Goal: Find specific page/section: Find specific page/section

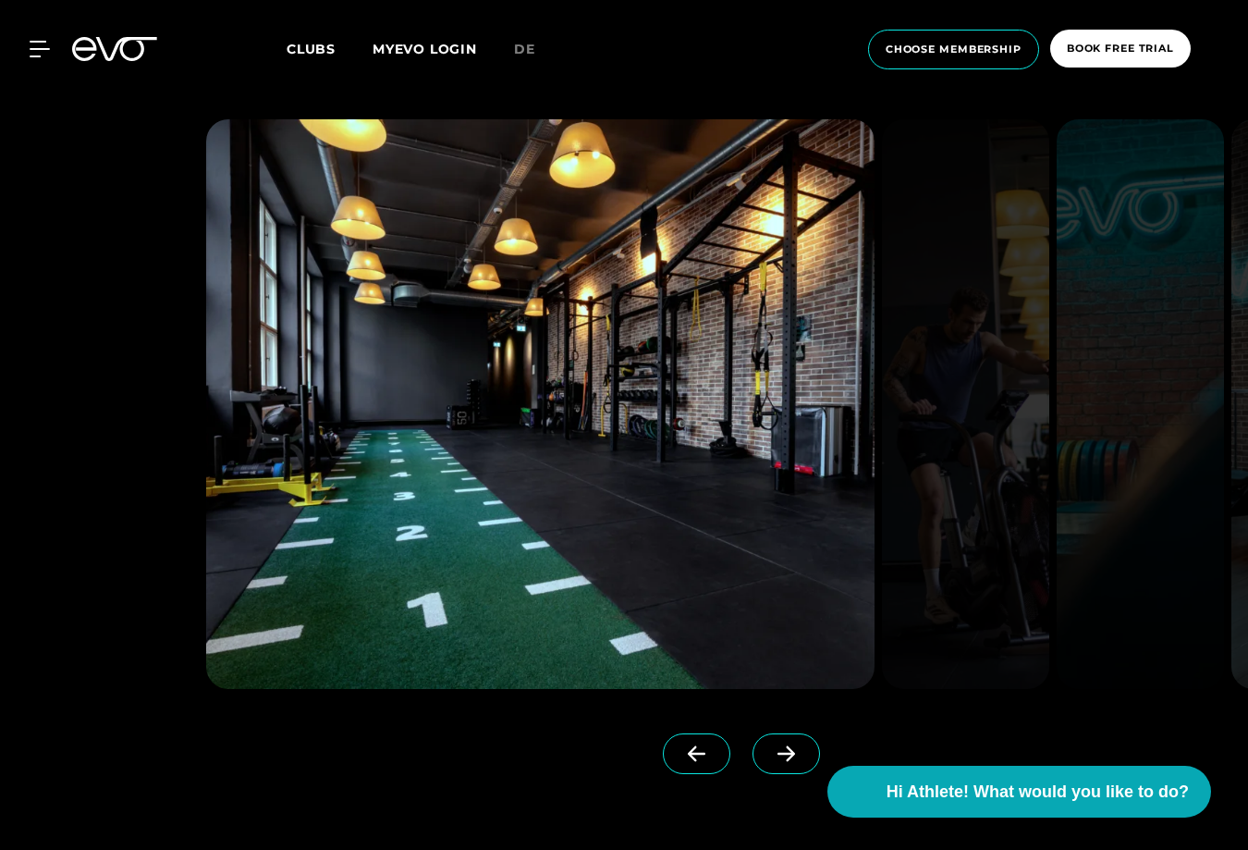
scroll to position [1686, 0]
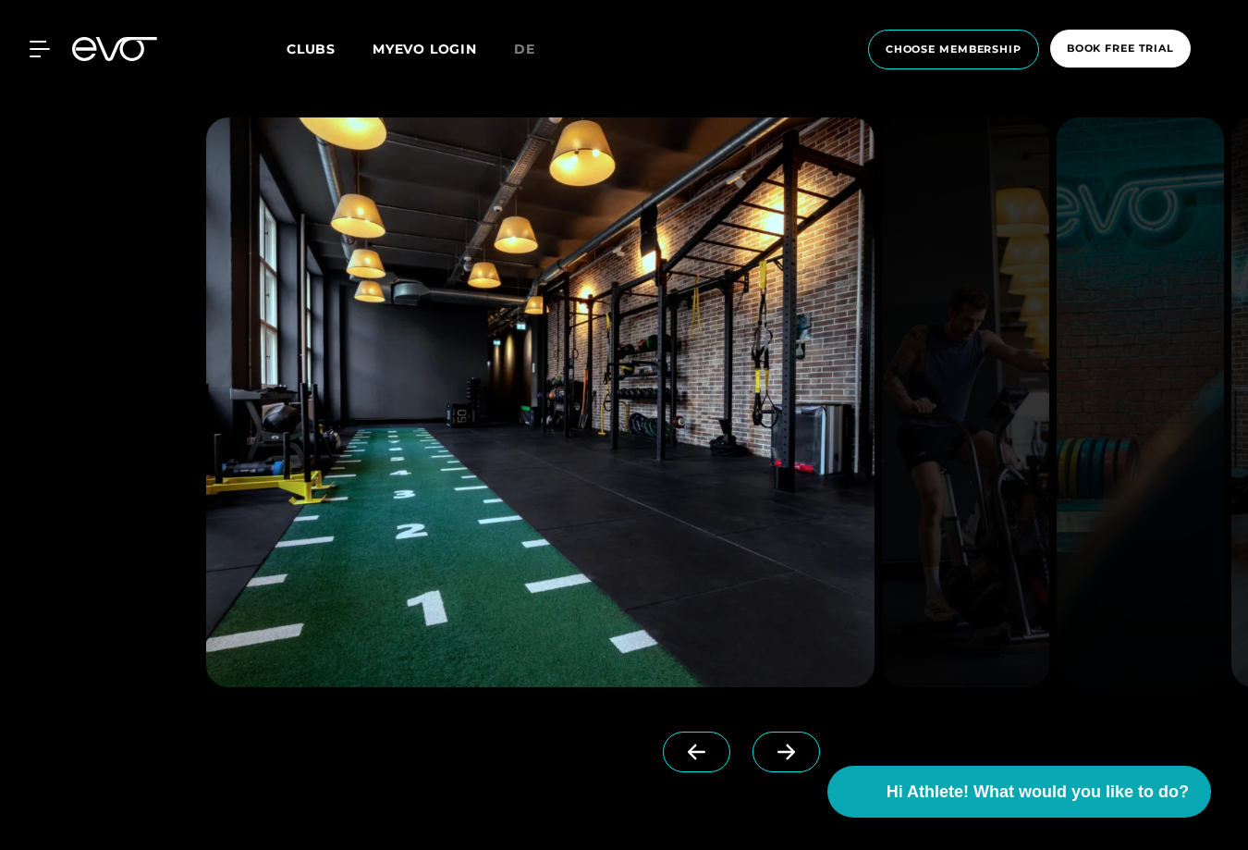
click at [763, 748] on span at bounding box center [787, 751] width 68 height 41
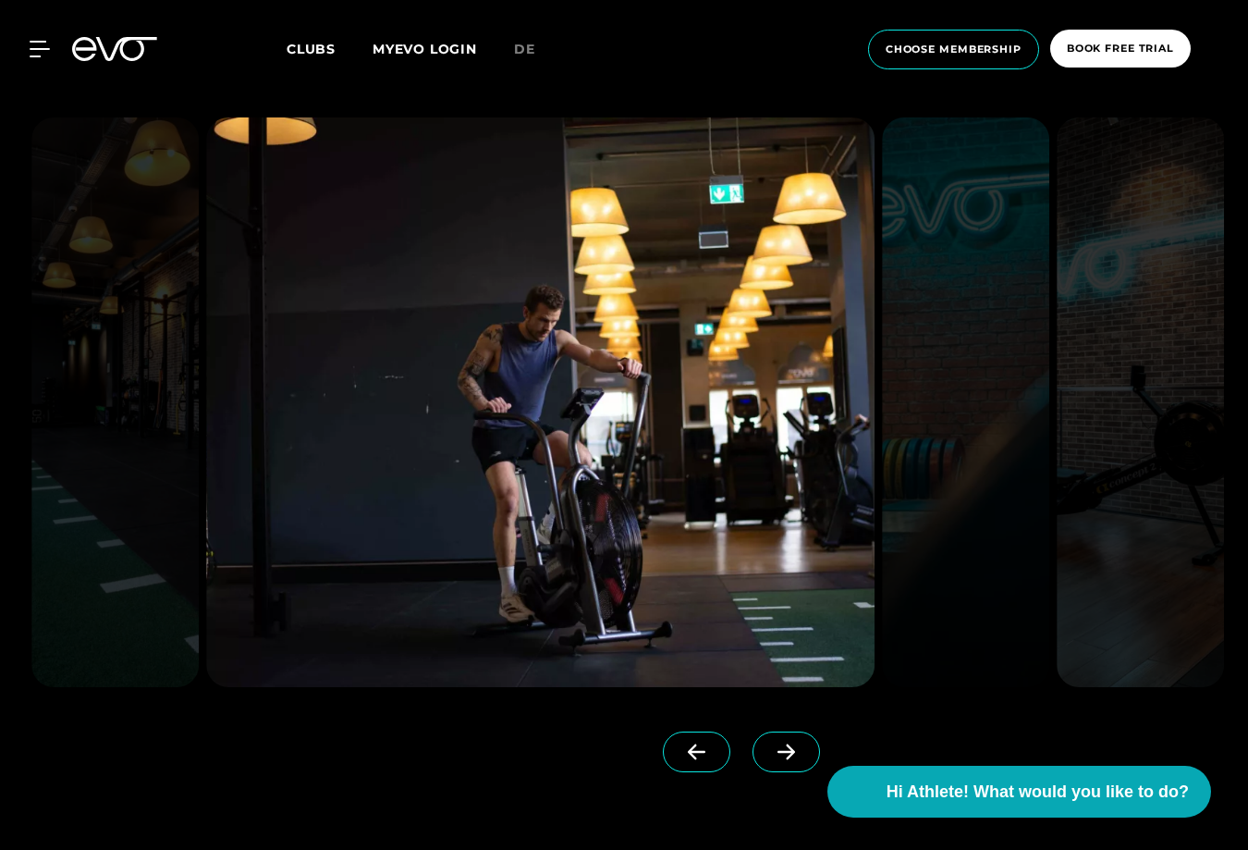
click at [780, 754] on icon at bounding box center [786, 751] width 32 height 17
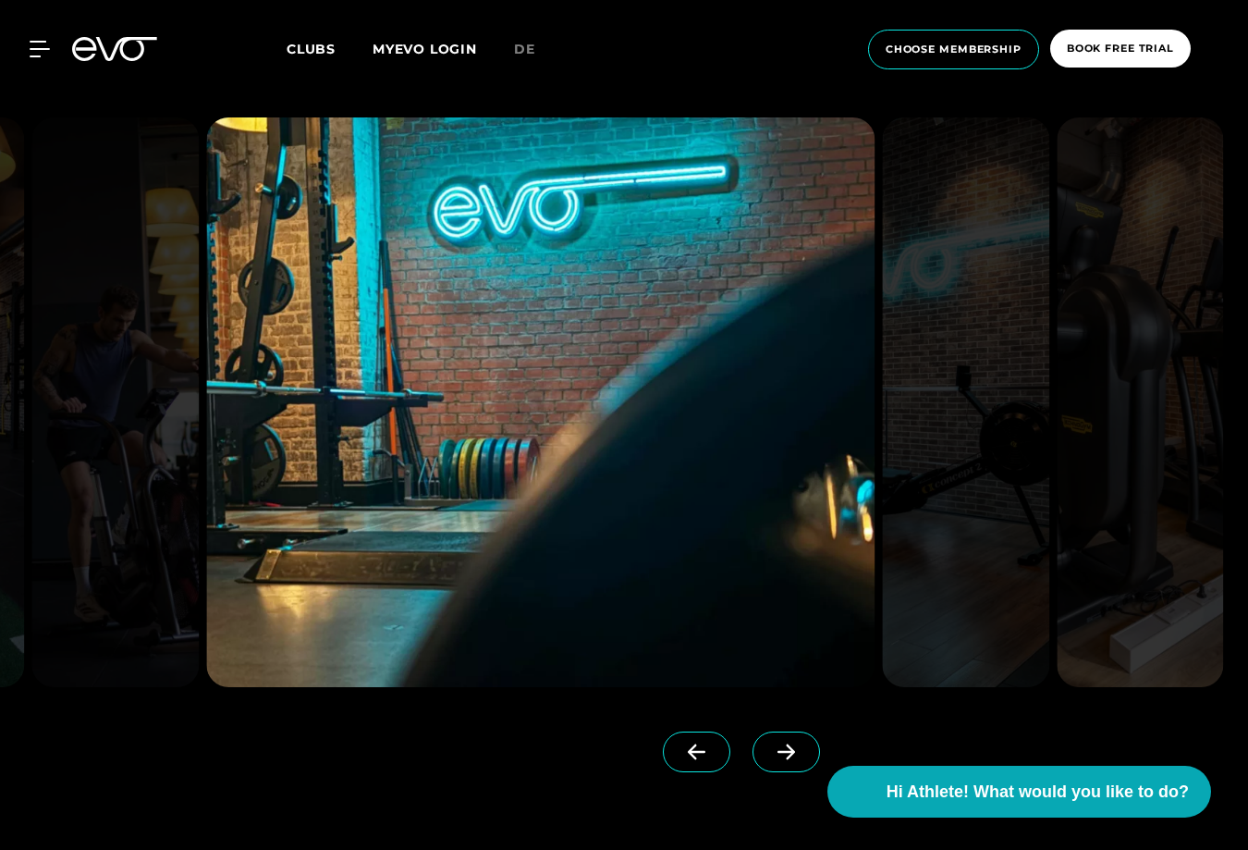
click at [780, 754] on icon at bounding box center [786, 751] width 32 height 17
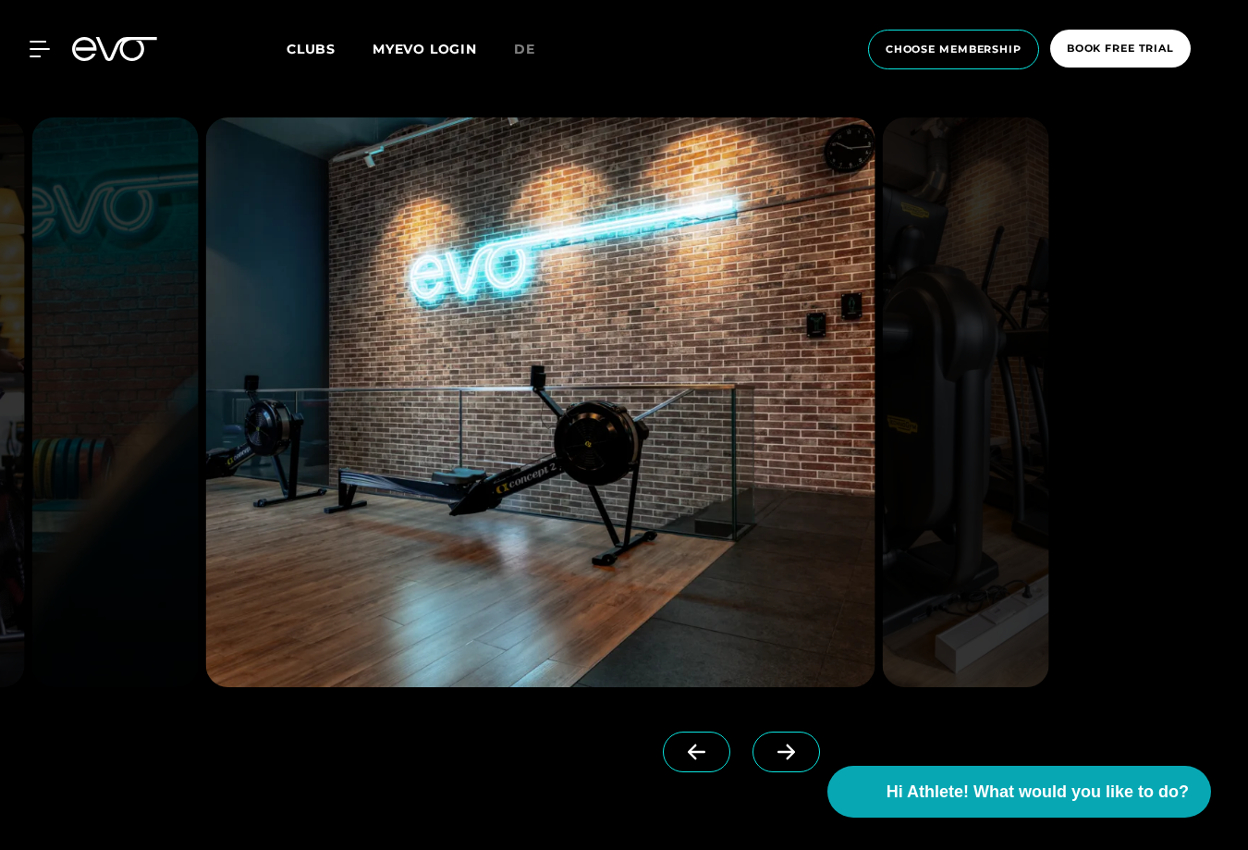
click at [780, 754] on icon at bounding box center [786, 751] width 32 height 17
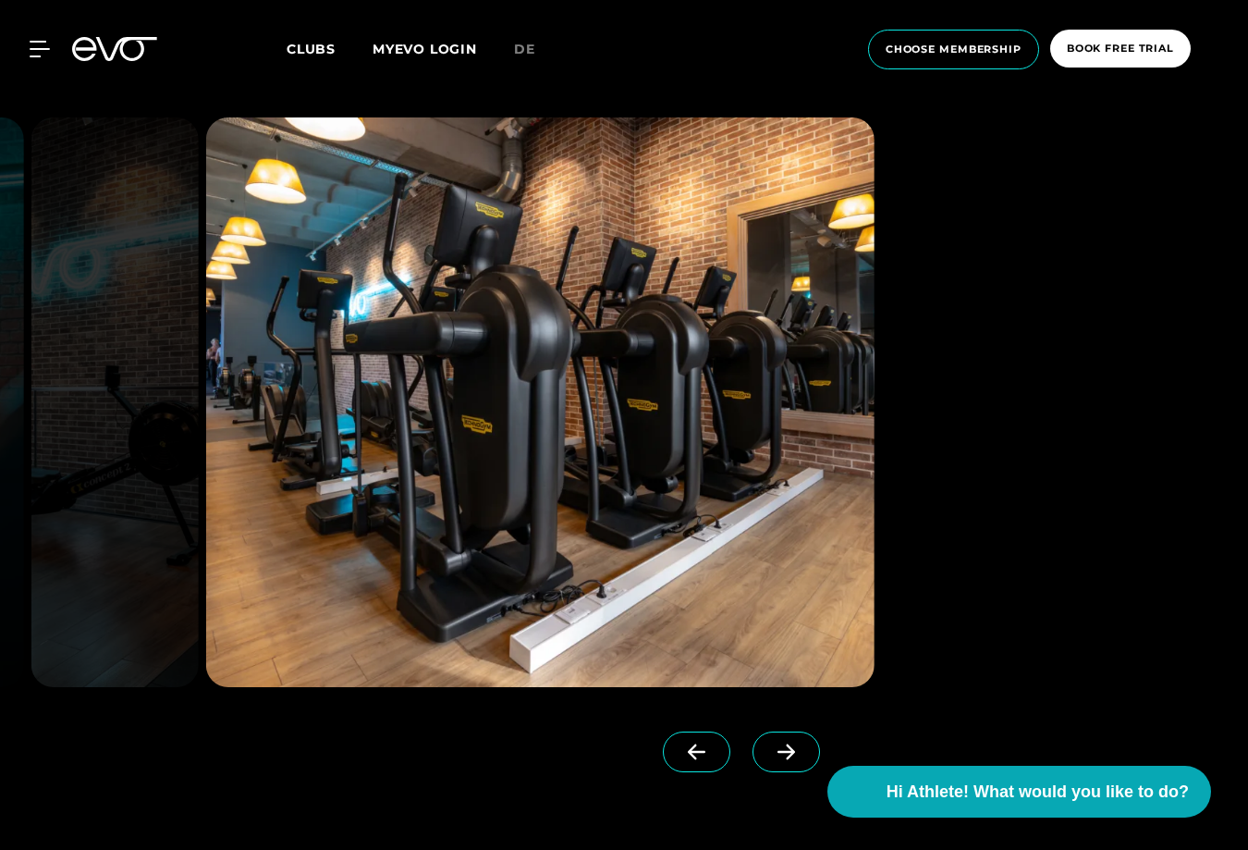
click at [780, 754] on icon at bounding box center [786, 751] width 32 height 17
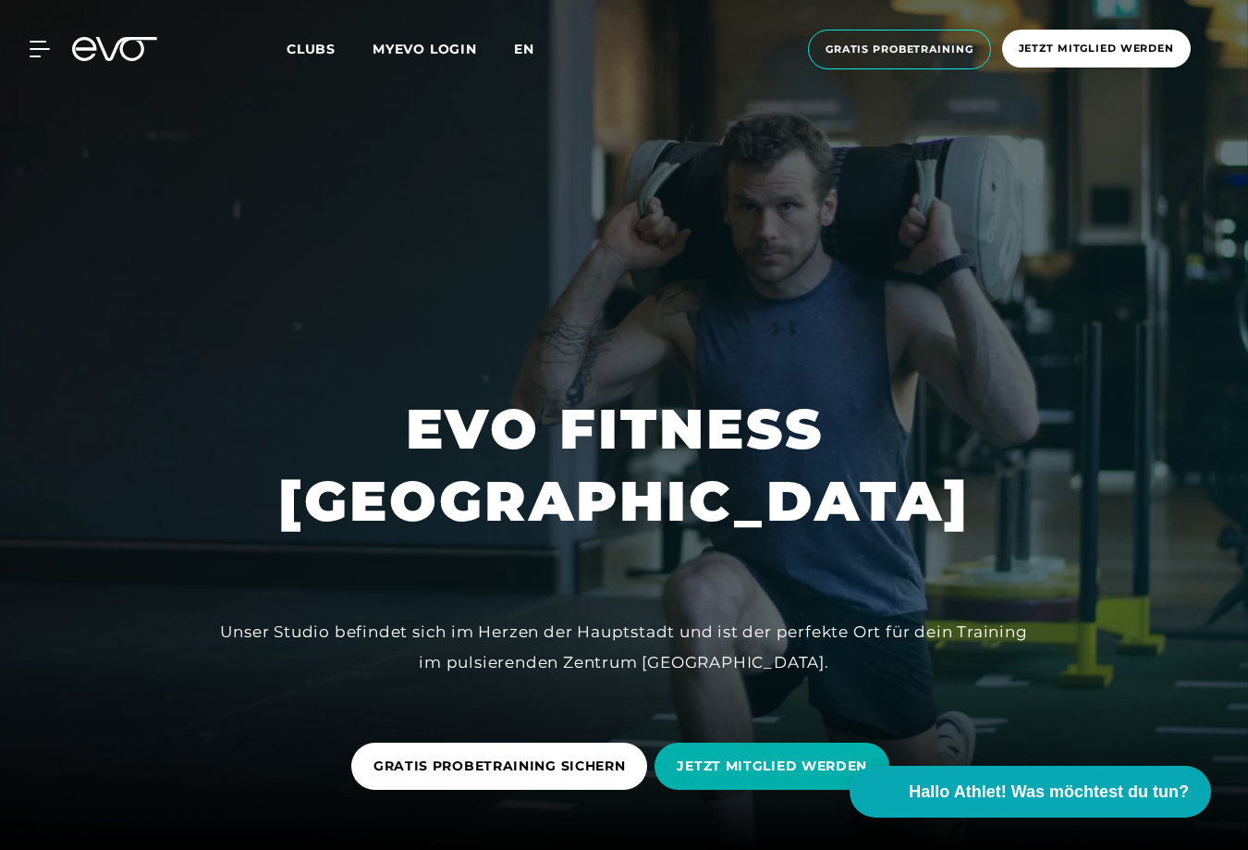
click at [527, 52] on span "en" at bounding box center [524, 49] width 20 height 17
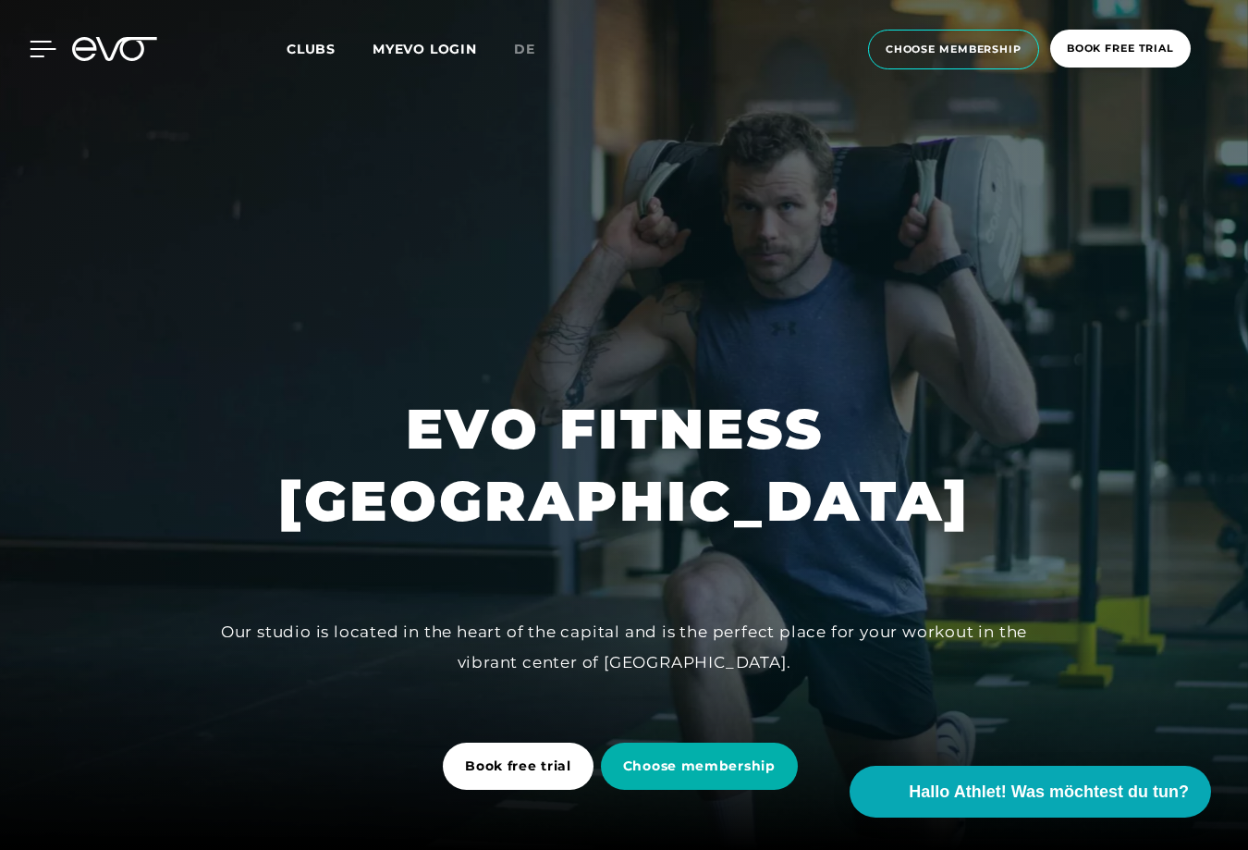
click at [33, 52] on icon at bounding box center [43, 49] width 27 height 17
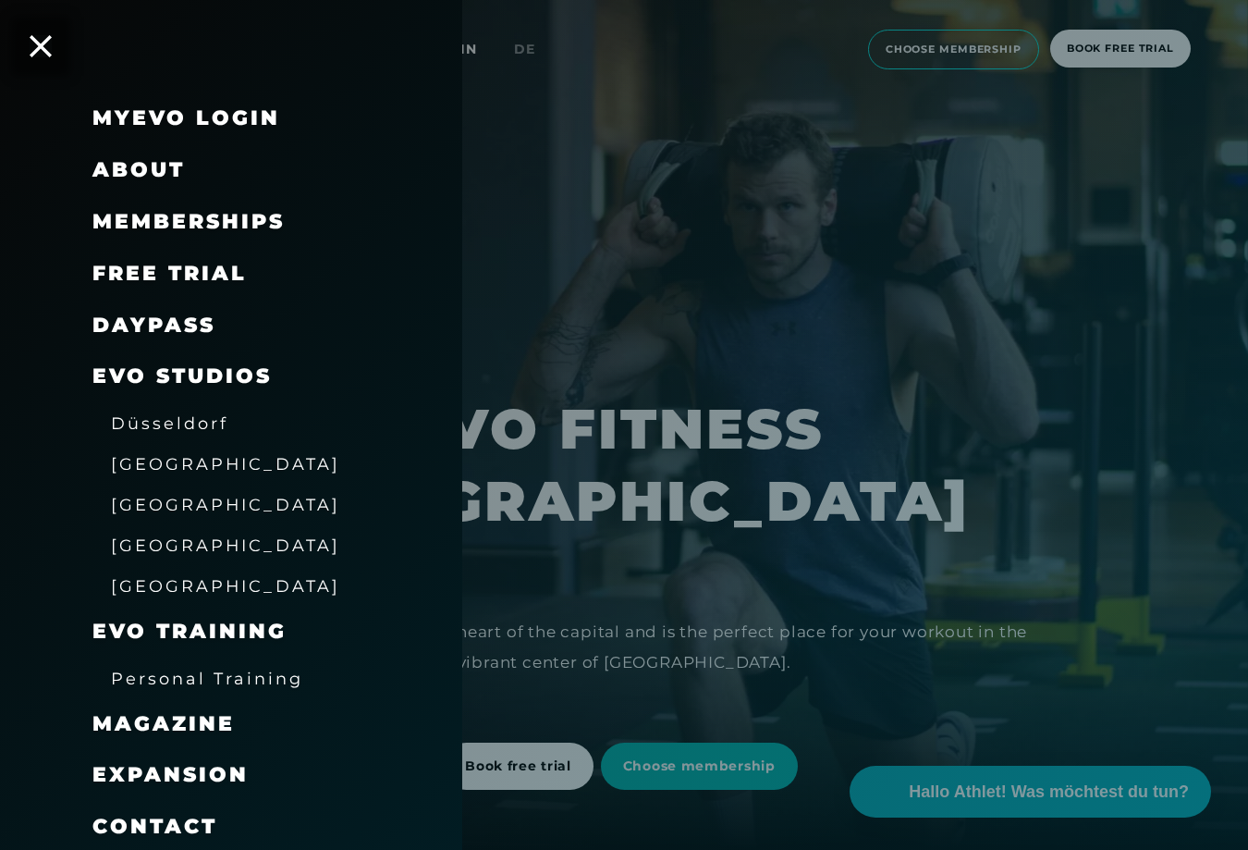
click at [43, 46] on icon at bounding box center [41, 46] width 22 height 22
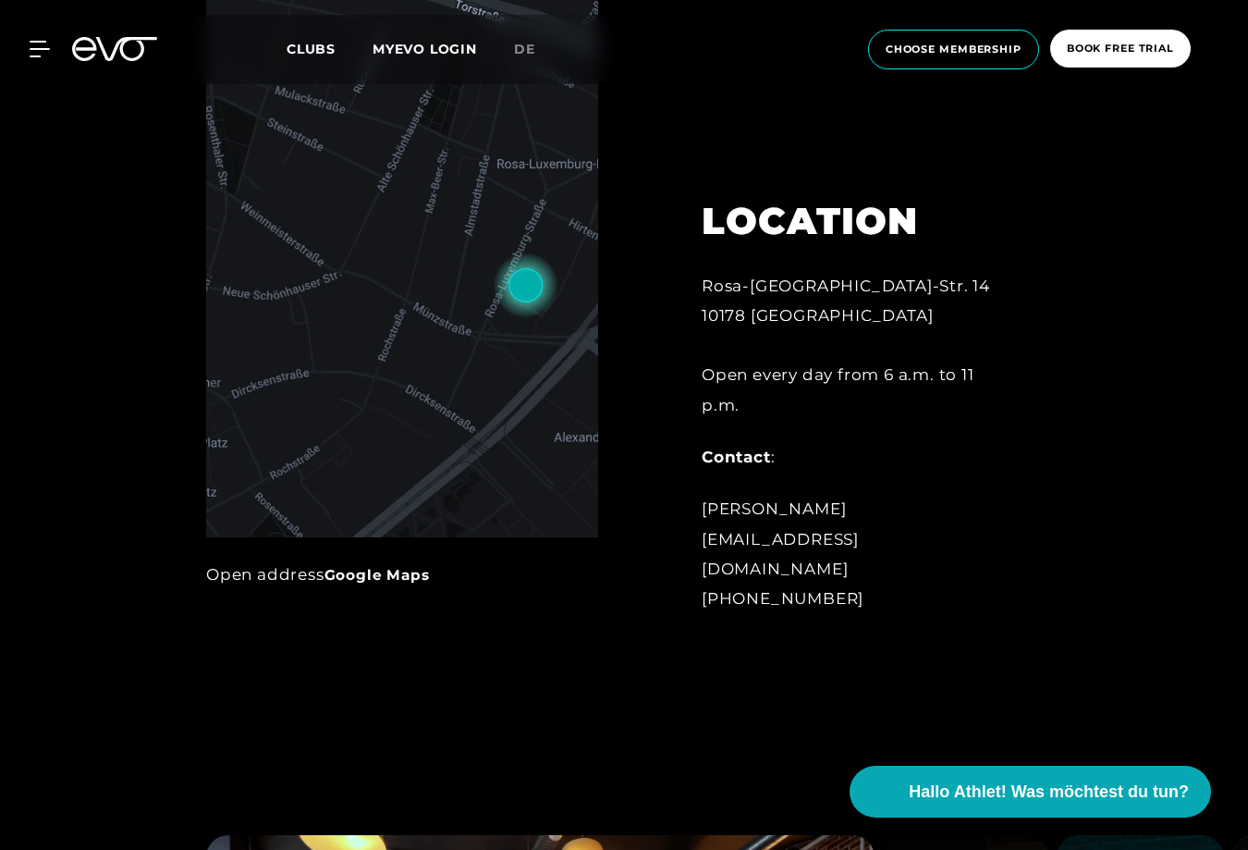
scroll to position [973, 0]
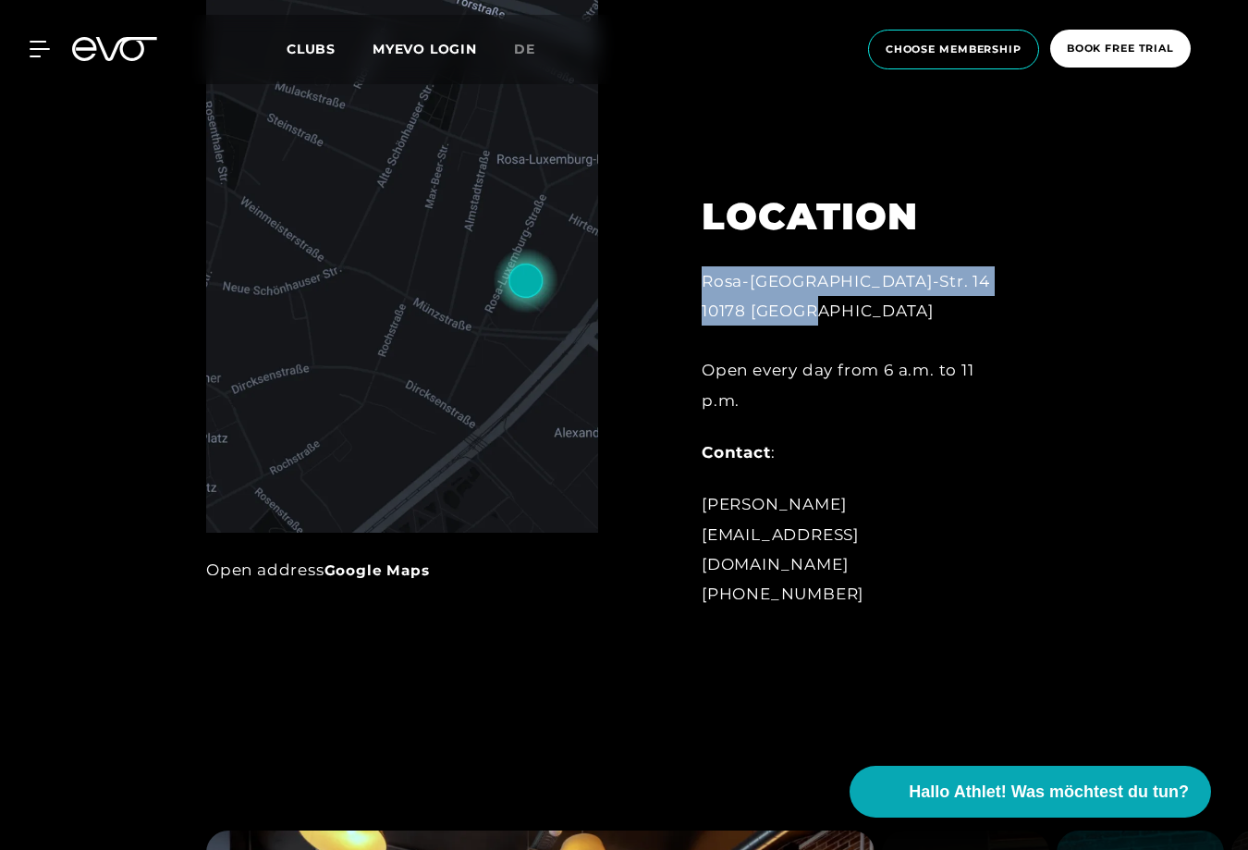
drag, startPoint x: 703, startPoint y: 310, endPoint x: 860, endPoint y: 351, distance: 162.6
click at [860, 351] on div "Rosa-Luxemburg-Str. 14 10178 Berlin Open every day from 6 a.m. to 11 p.m." at bounding box center [853, 340] width 303 height 149
copy div "Rosa-[STREET_ADDRESS]"
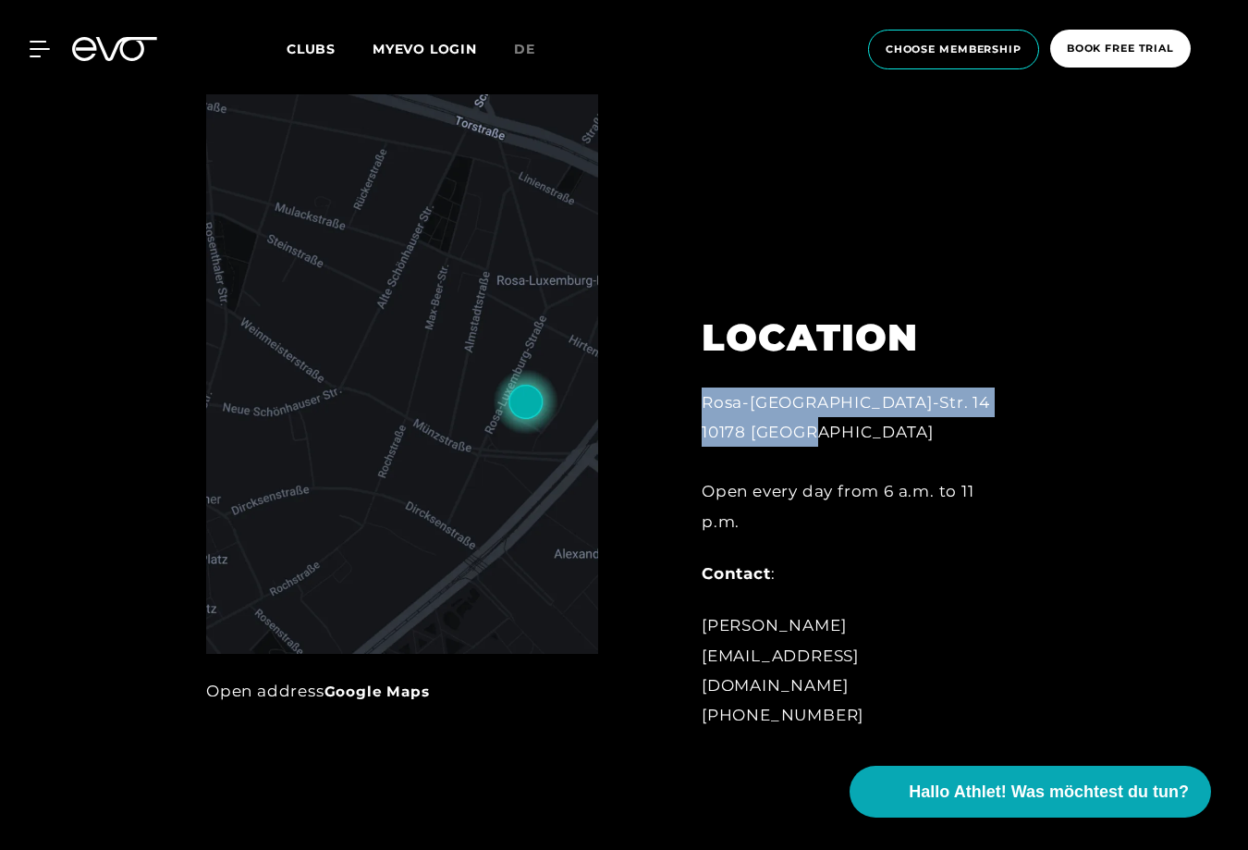
scroll to position [755, 0]
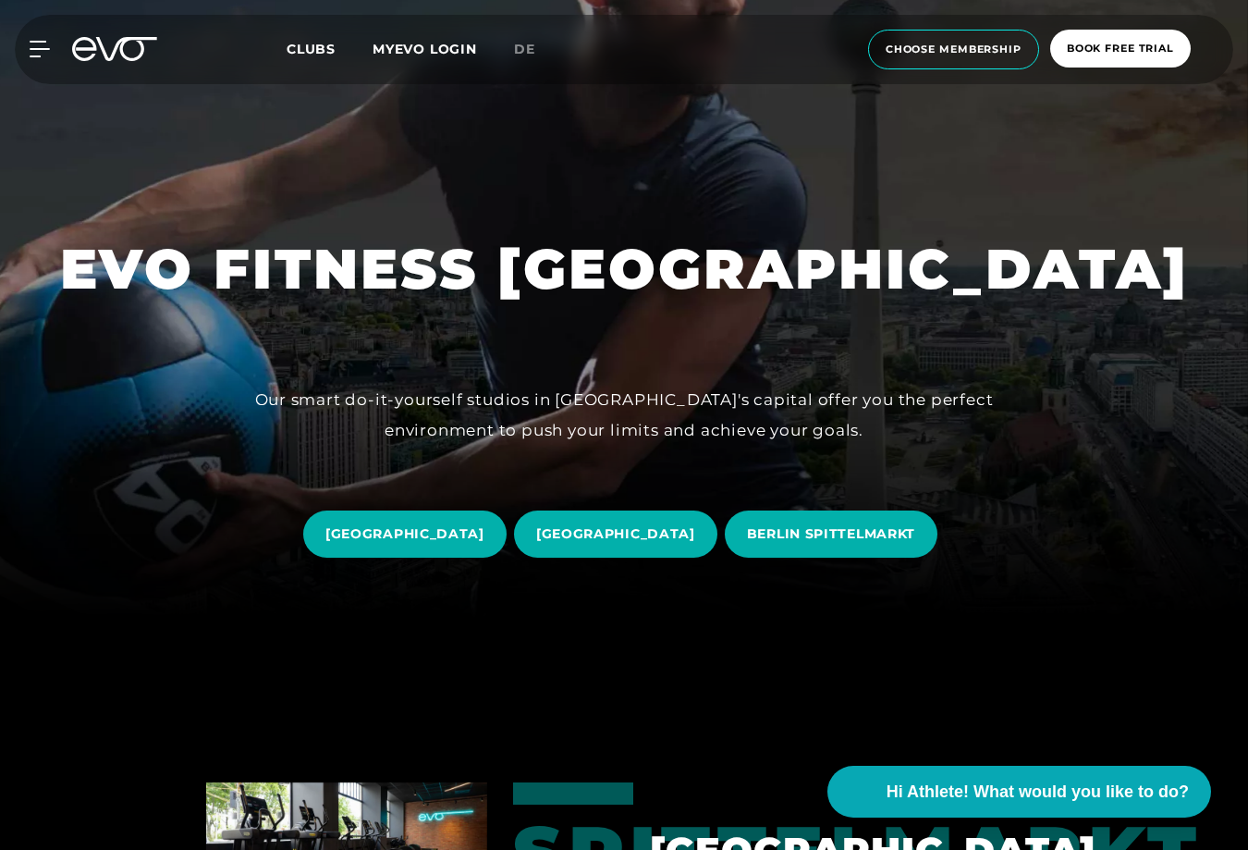
scroll to position [342, 0]
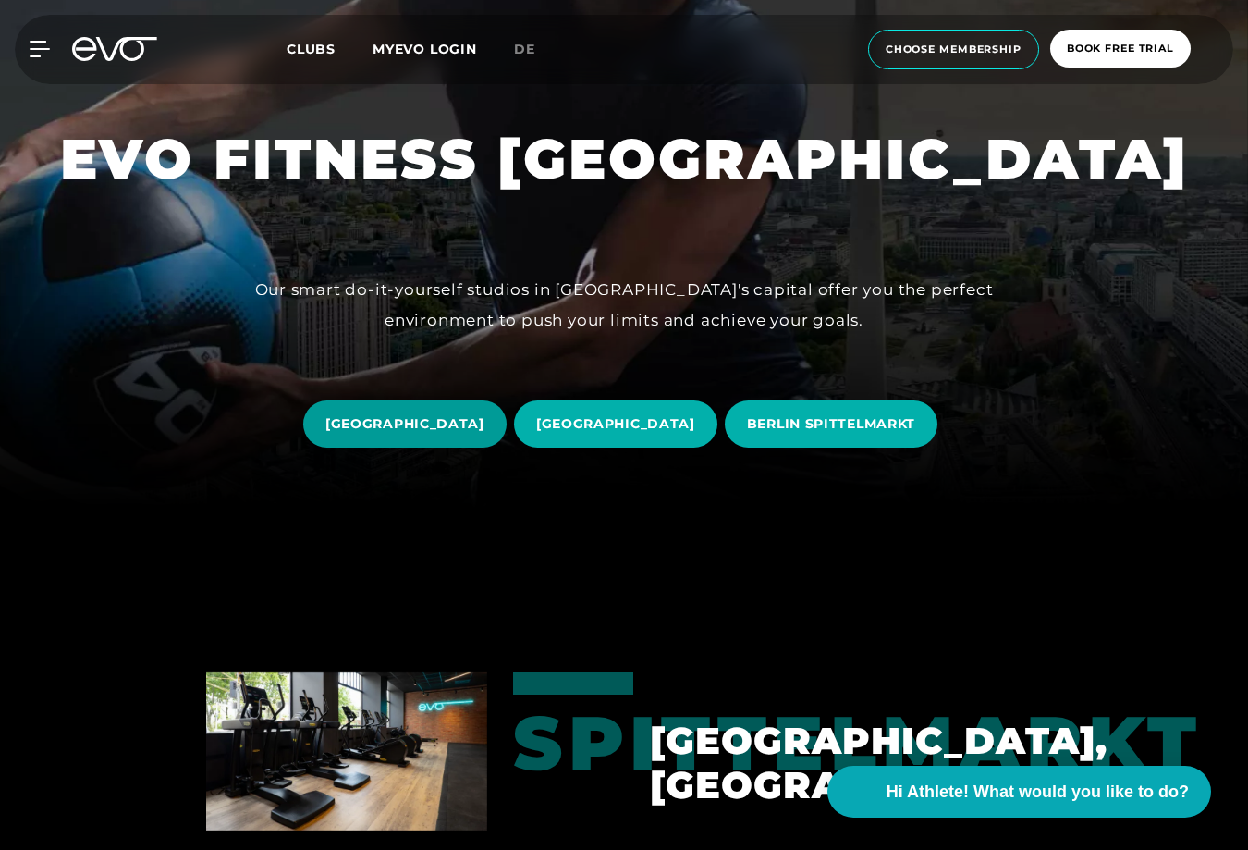
click at [448, 436] on span "[GEOGRAPHIC_DATA]" at bounding box center [404, 423] width 203 height 47
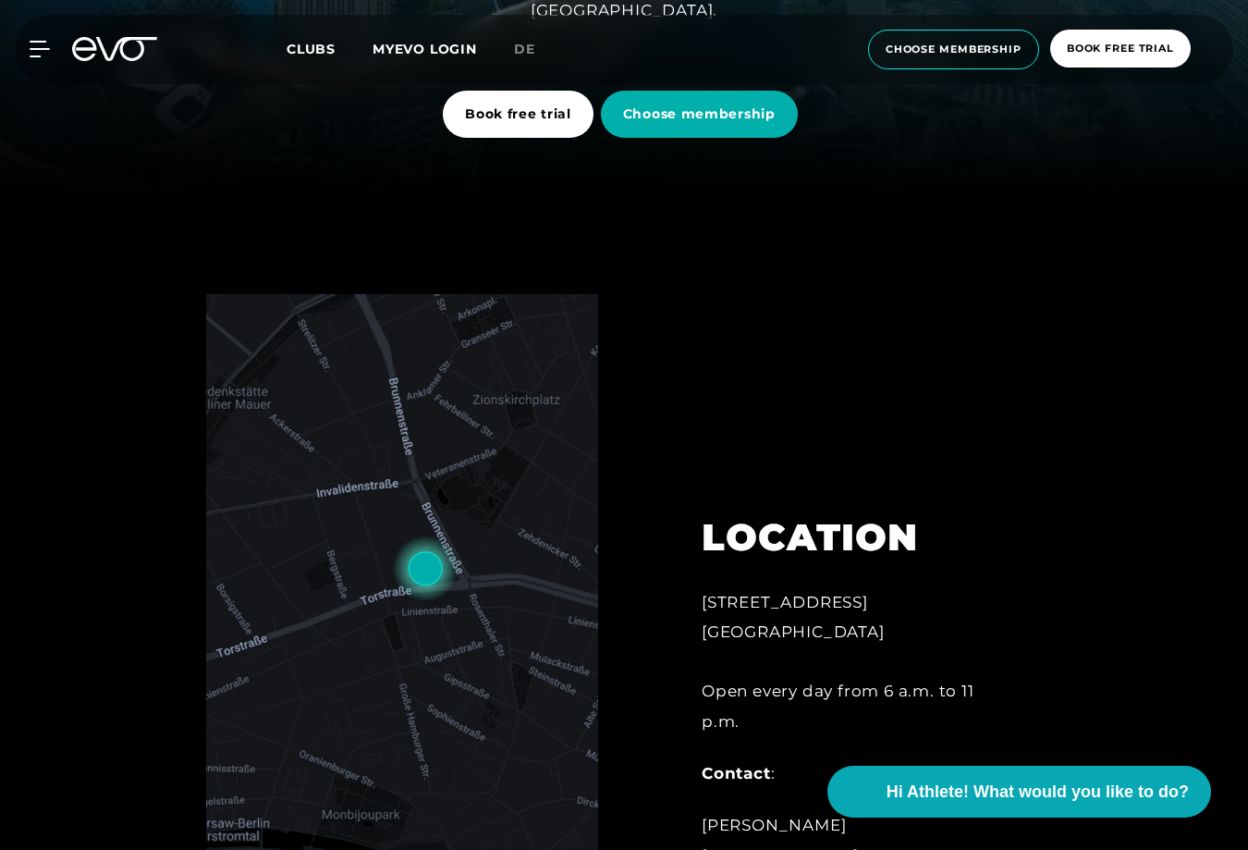
scroll to position [679, 0]
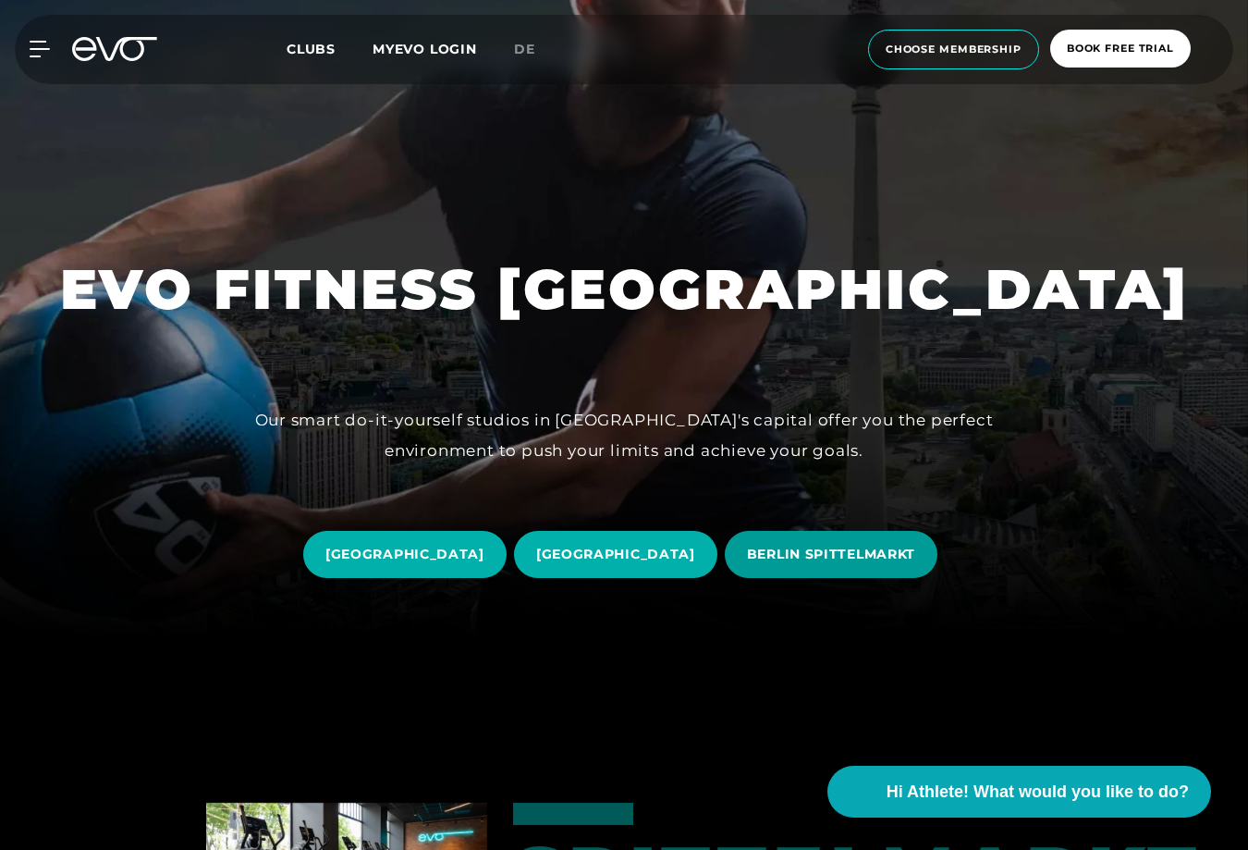
scroll to position [215, 0]
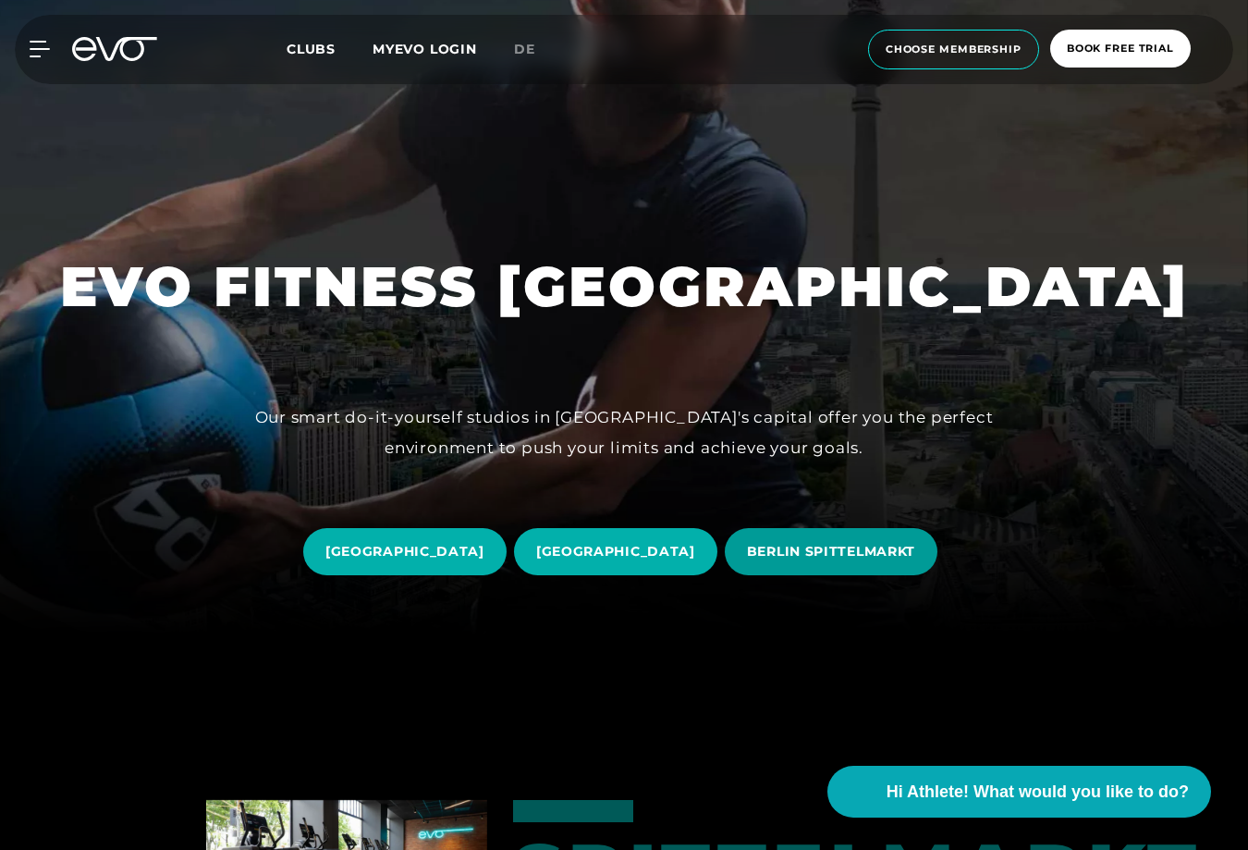
click at [879, 553] on span "BERLIN SPITTELMARKT" at bounding box center [831, 551] width 168 height 19
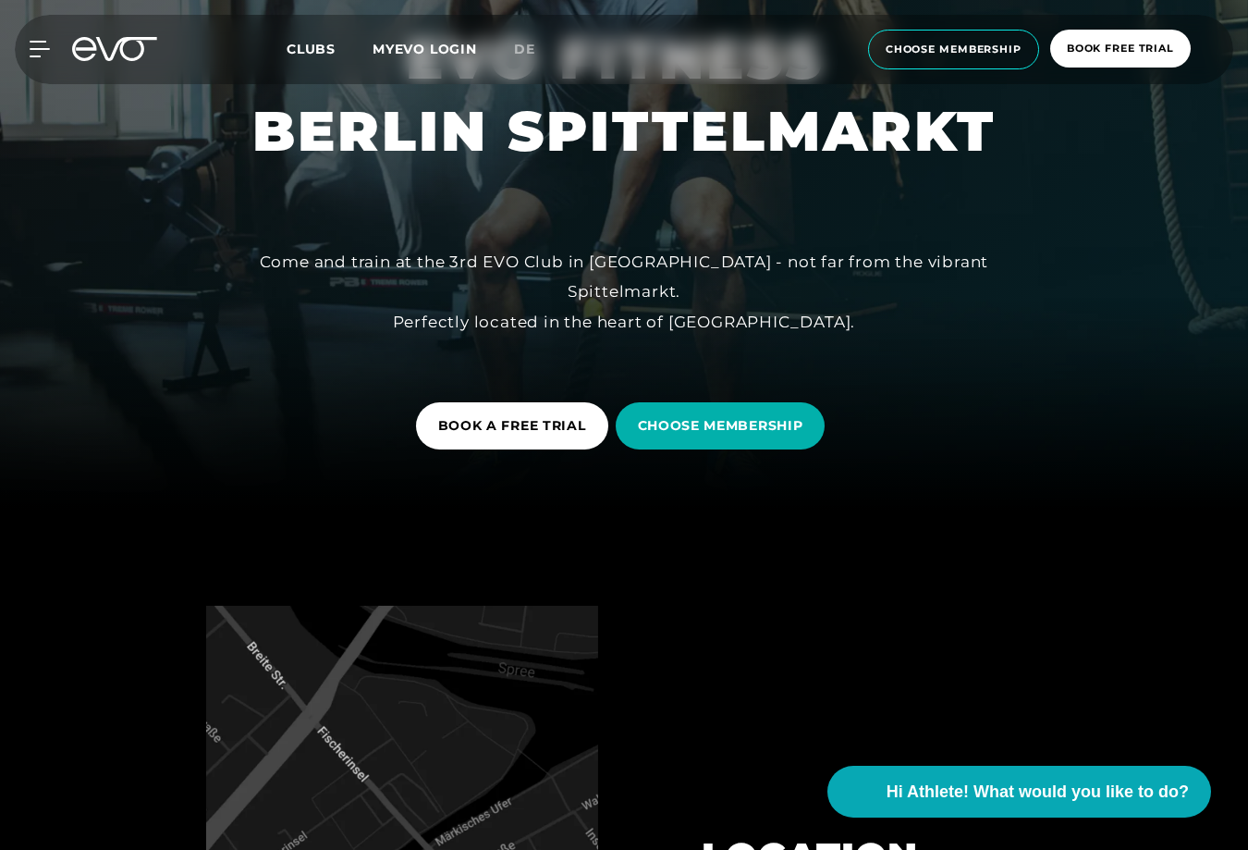
scroll to position [354, 0]
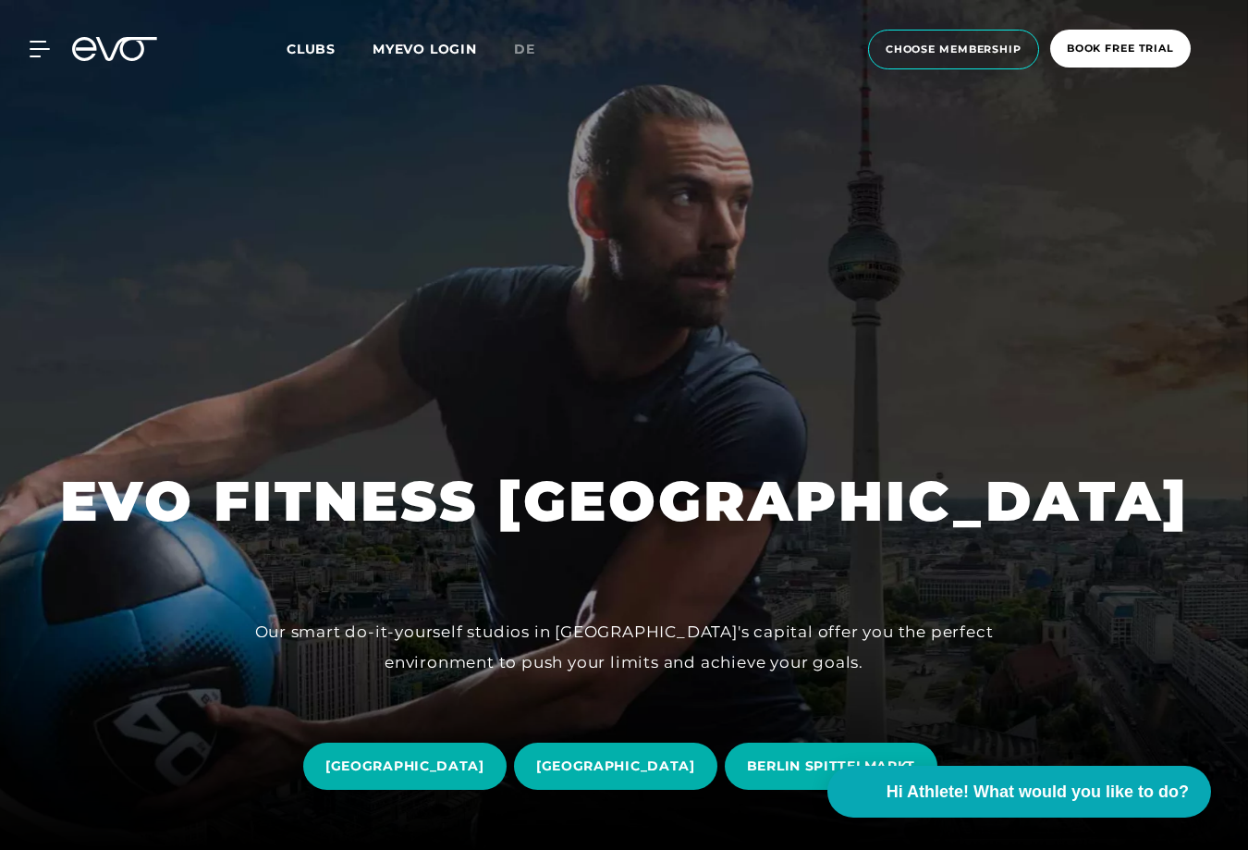
click at [683, 572] on div at bounding box center [624, 425] width 1248 height 850
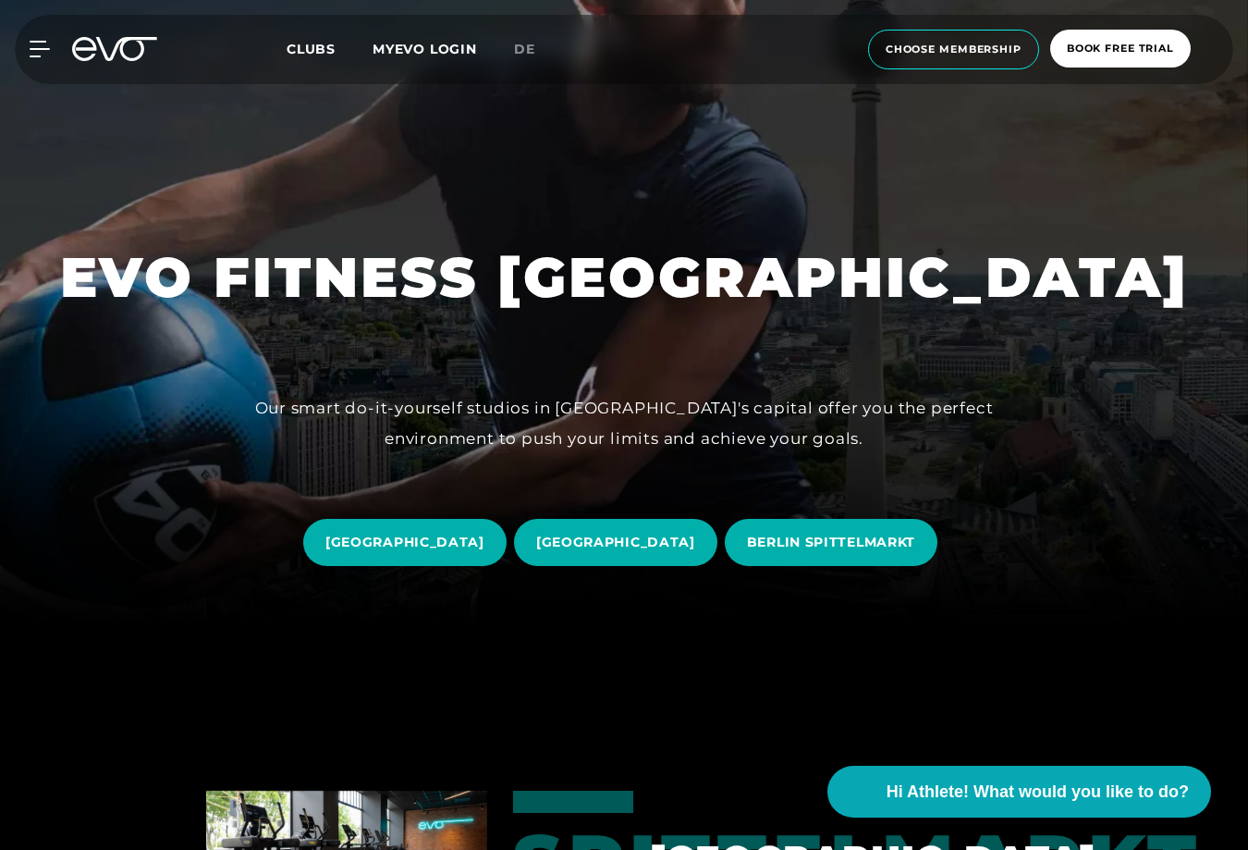
scroll to position [310, 0]
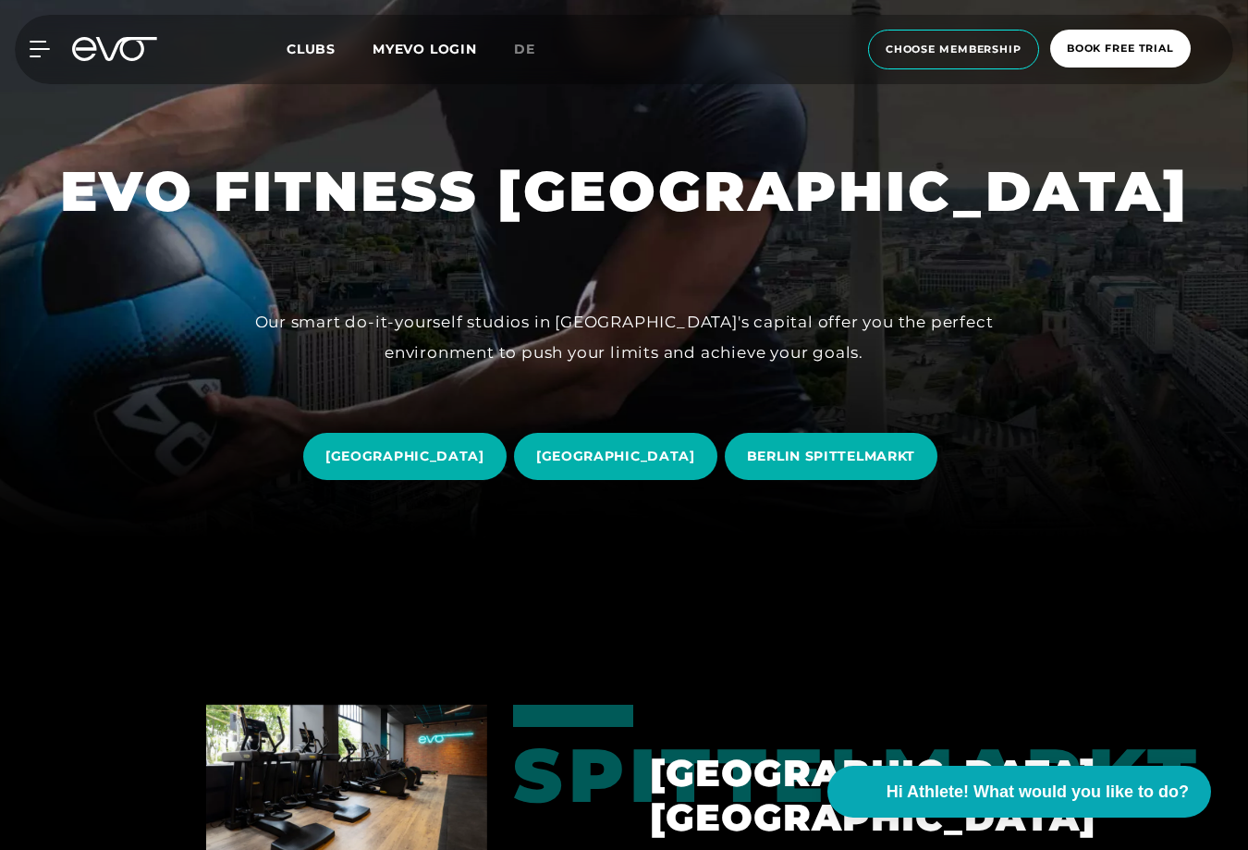
click at [649, 461] on span "[GEOGRAPHIC_DATA]" at bounding box center [615, 456] width 159 height 19
